Goal: Register for event/course

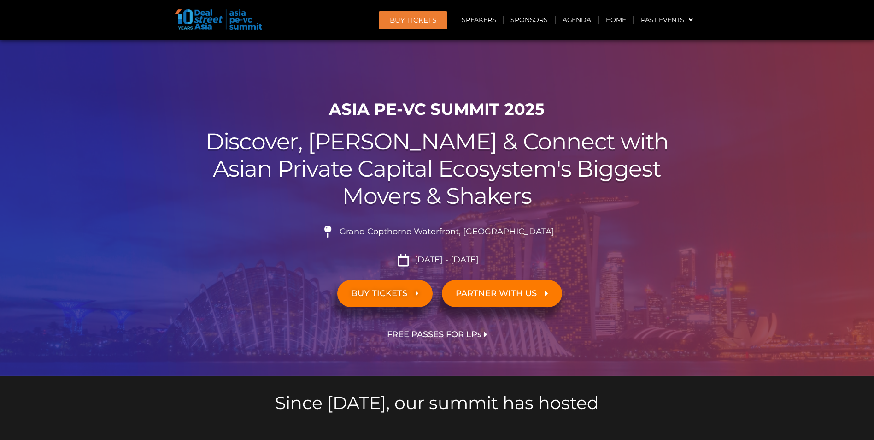
click at [429, 330] on span "FREE PASSES FOR LPs" at bounding box center [434, 334] width 94 height 9
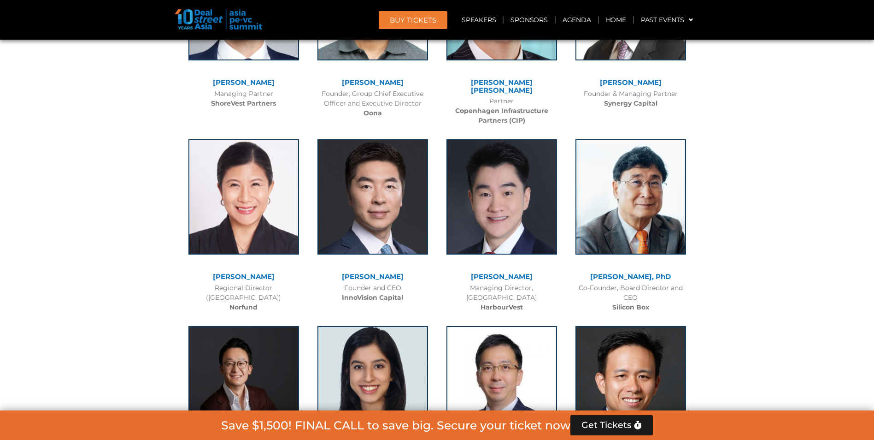
scroll to position [6789, 0]
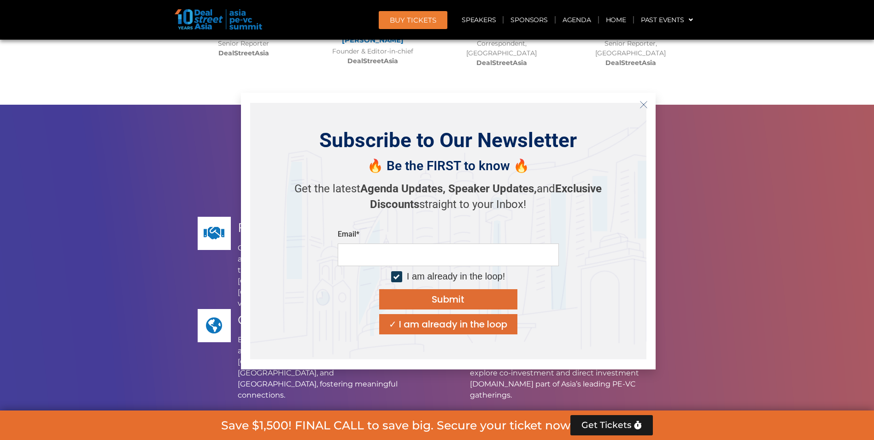
click at [642, 107] on icon "Close" at bounding box center [644, 104] width 8 height 8
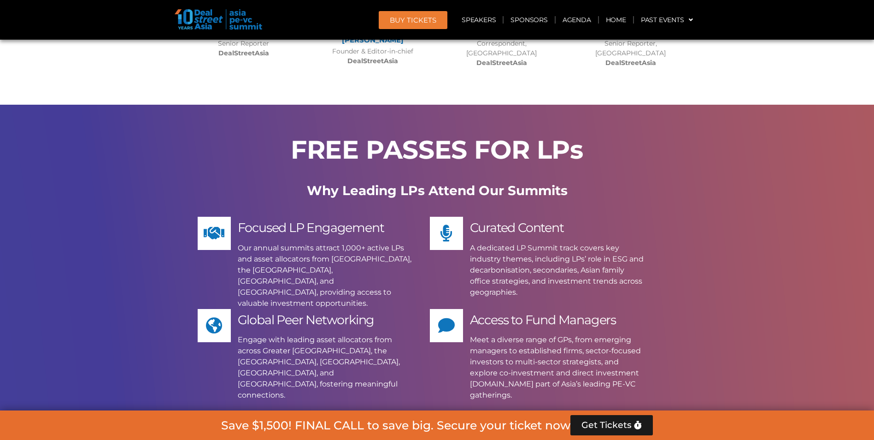
click at [433, 433] on span "Apply Now" at bounding box center [426, 439] width 85 height 13
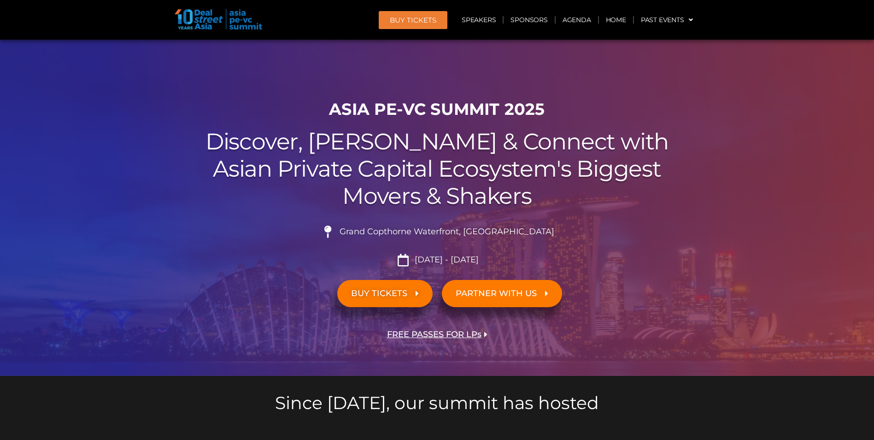
click at [192, 10] on img at bounding box center [219, 19] width 88 height 20
click at [199, 20] on img at bounding box center [219, 19] width 88 height 20
click at [433, 333] on span "FREE PASSES FOR LPs" at bounding box center [434, 334] width 94 height 9
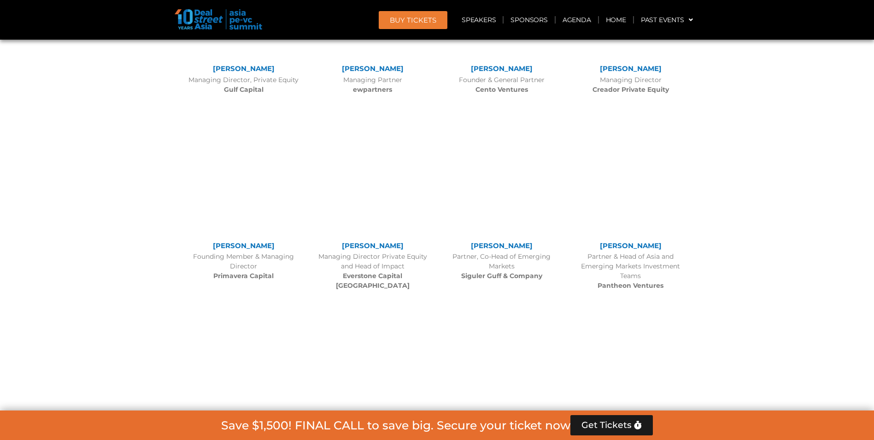
scroll to position [6799, 0]
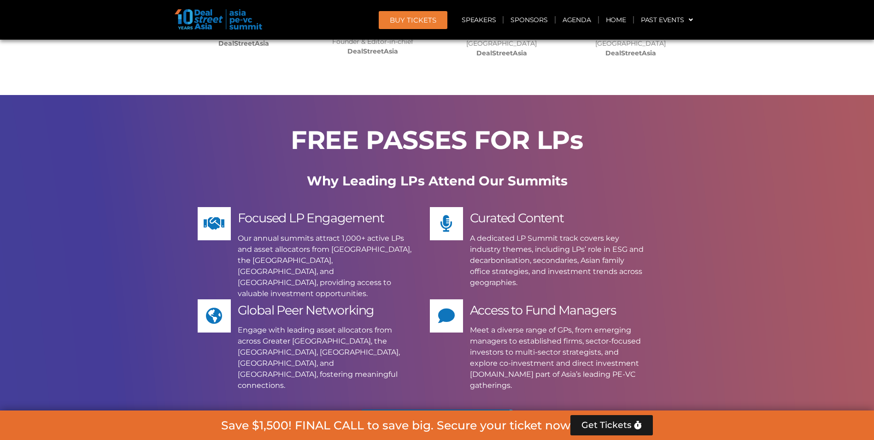
click at [433, 423] on span "Apply Now" at bounding box center [426, 429] width 85 height 13
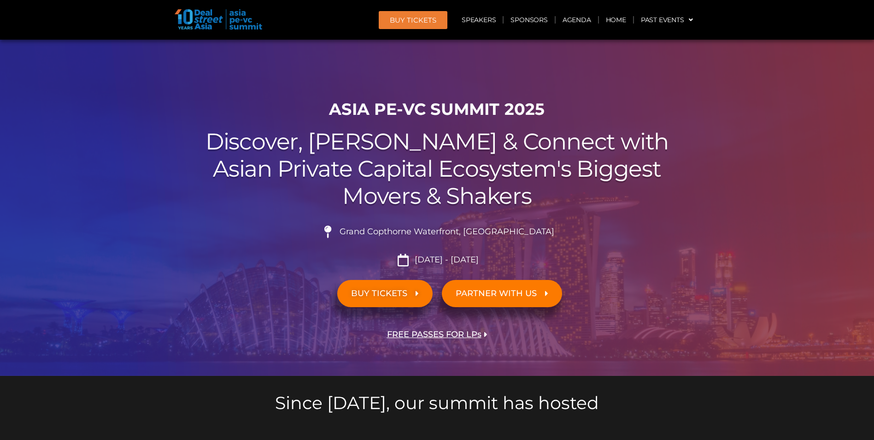
click at [436, 330] on span "FREE PASSES FOR LPs" at bounding box center [434, 334] width 94 height 9
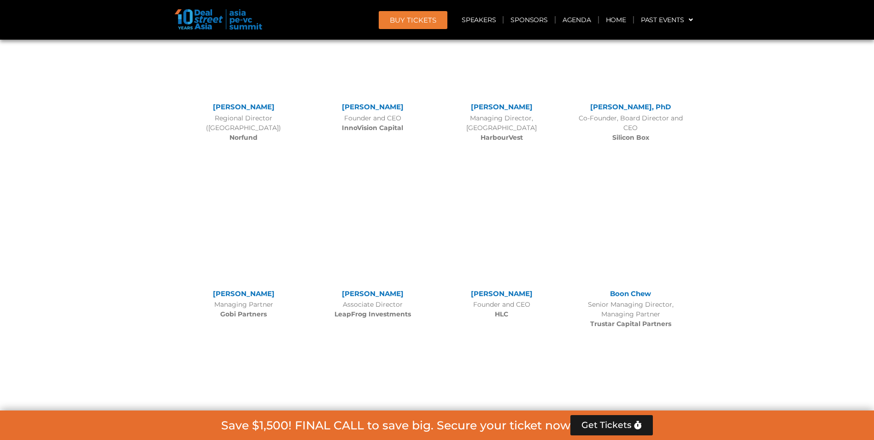
scroll to position [6799, 0]
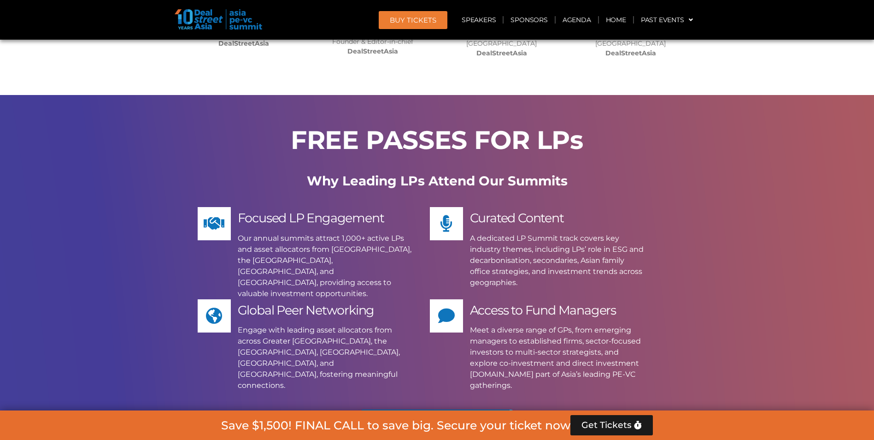
click at [436, 423] on span "Apply Now" at bounding box center [426, 429] width 85 height 13
